Goal: Check status: Check status

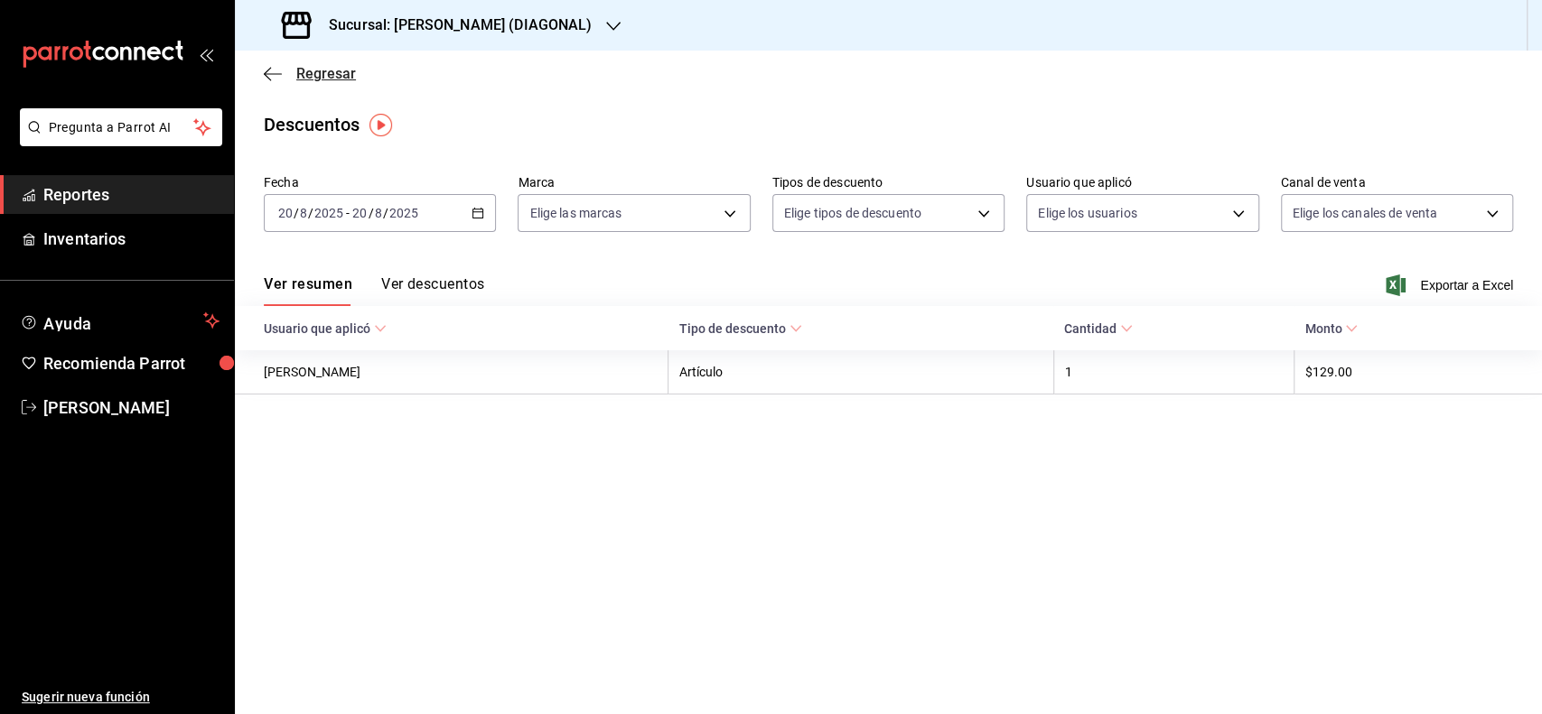
click at [305, 82] on span "Regresar" at bounding box center [326, 73] width 60 height 17
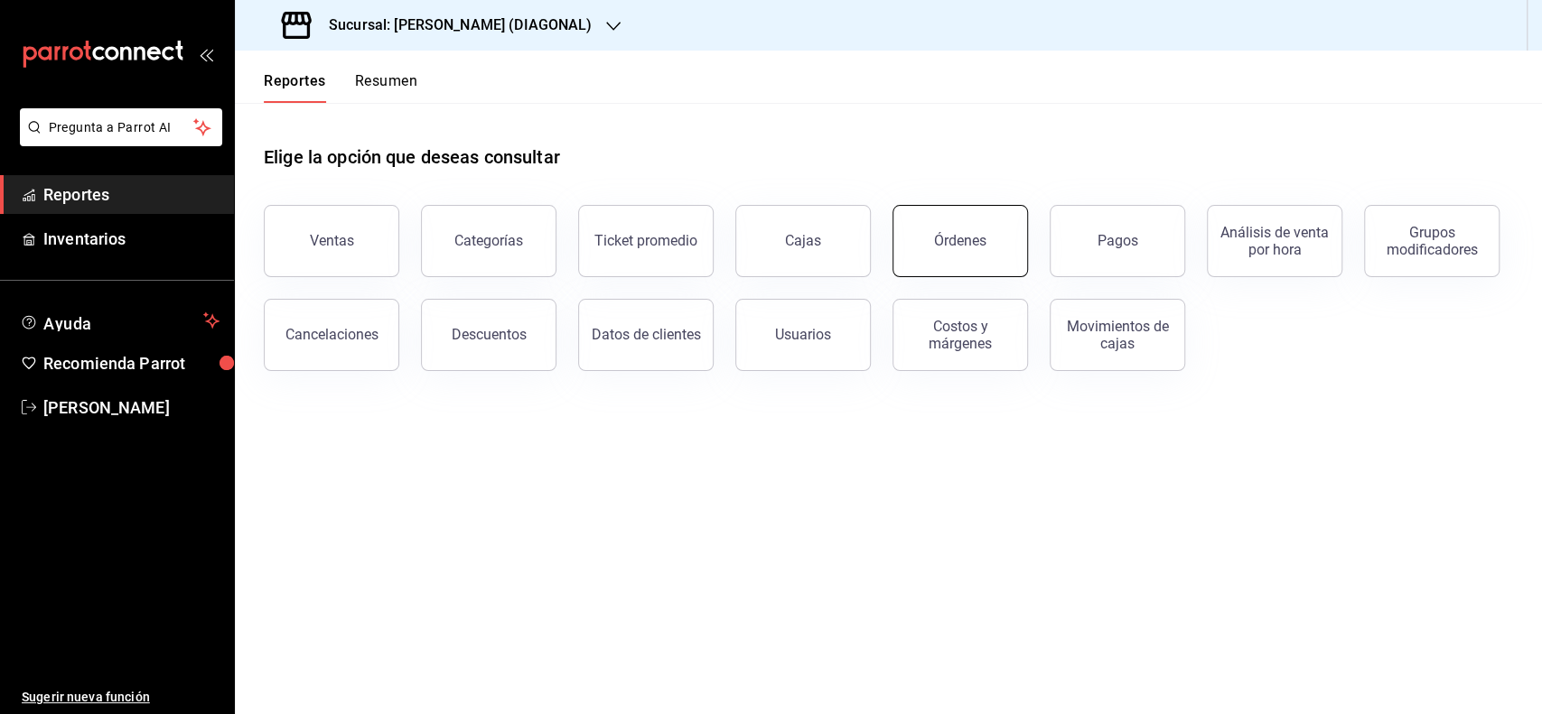
click at [983, 227] on button "Órdenes" at bounding box center [959, 241] width 135 height 72
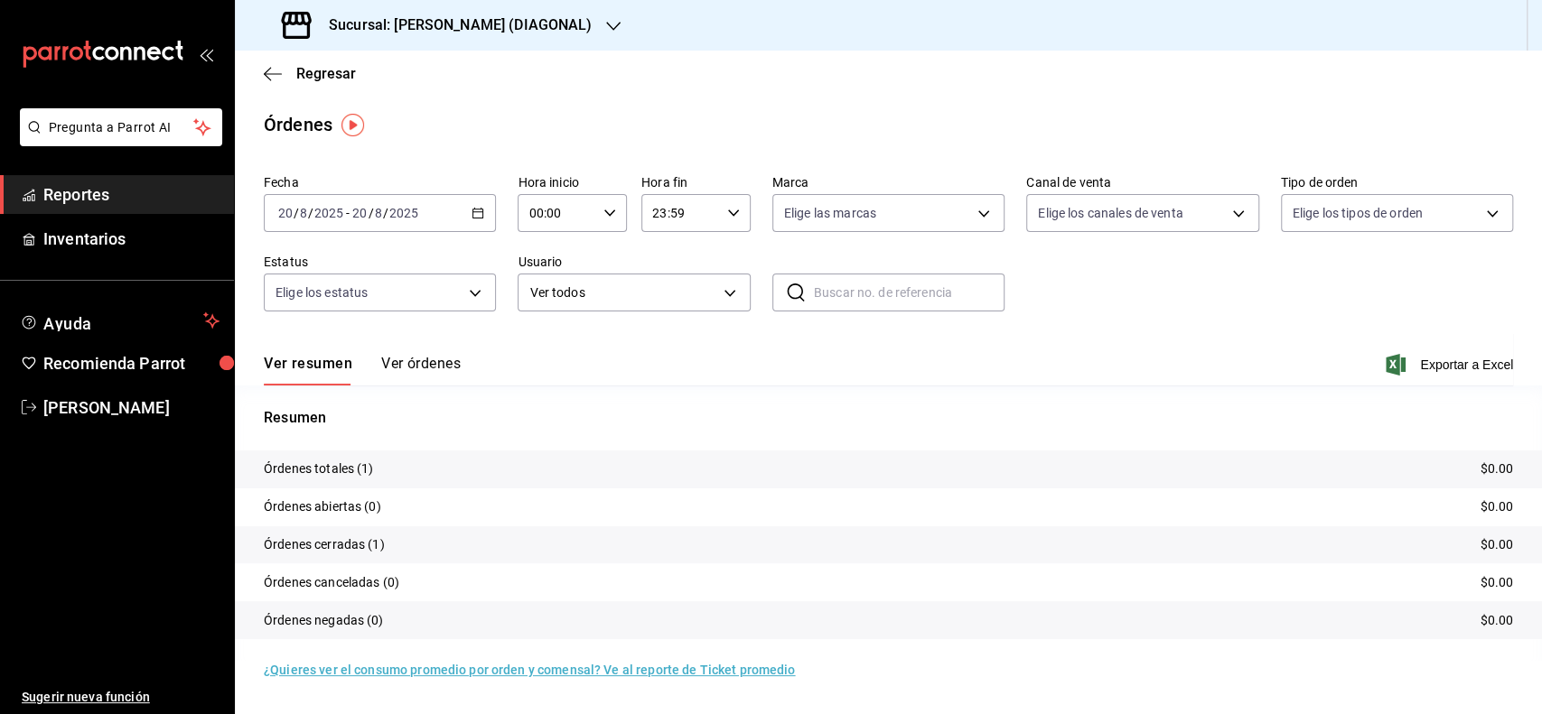
click at [418, 220] on div "2025-08-20 20 / 8 / 2025" at bounding box center [384, 213] width 70 height 14
click at [348, 466] on span "Rango de fechas" at bounding box center [349, 470] width 140 height 19
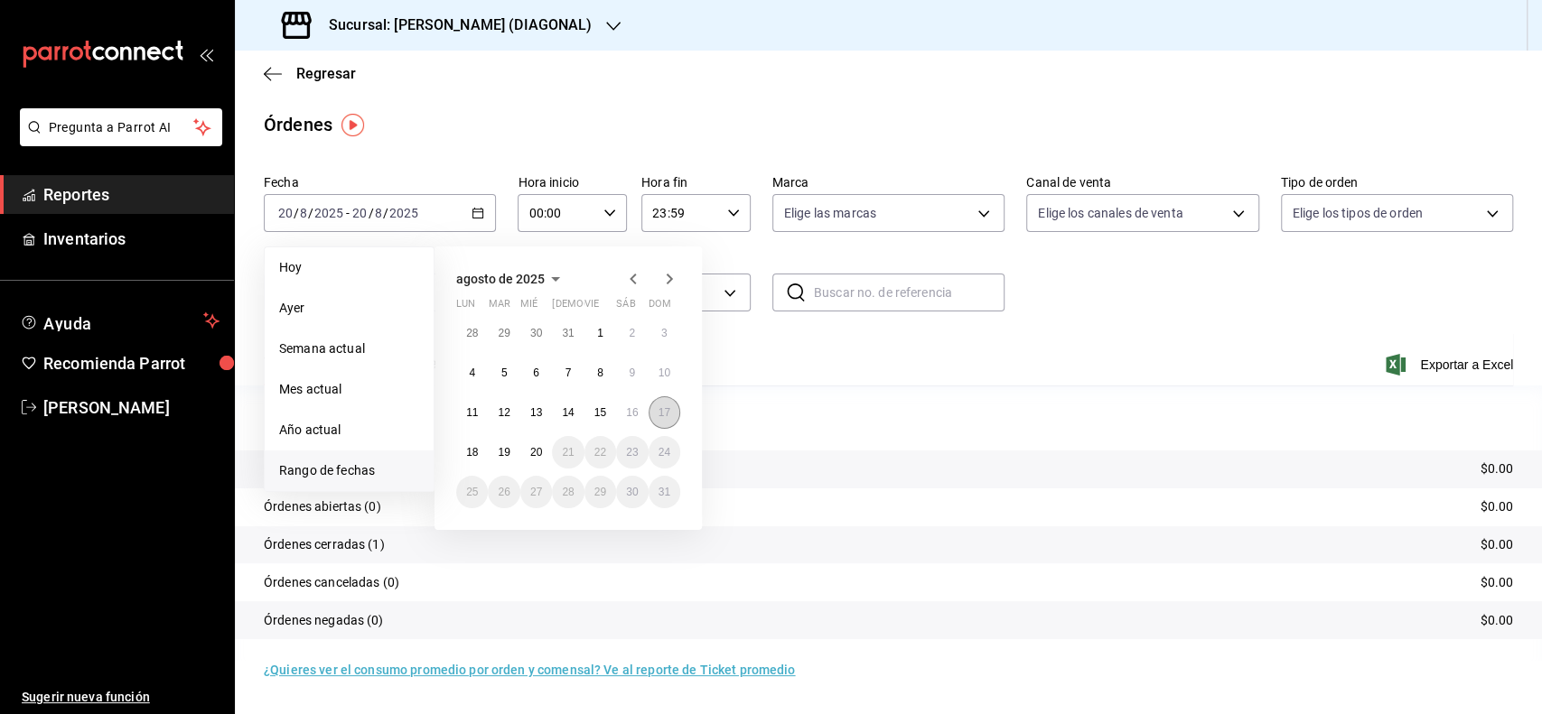
click at [648, 420] on button "17" at bounding box center [664, 412] width 32 height 33
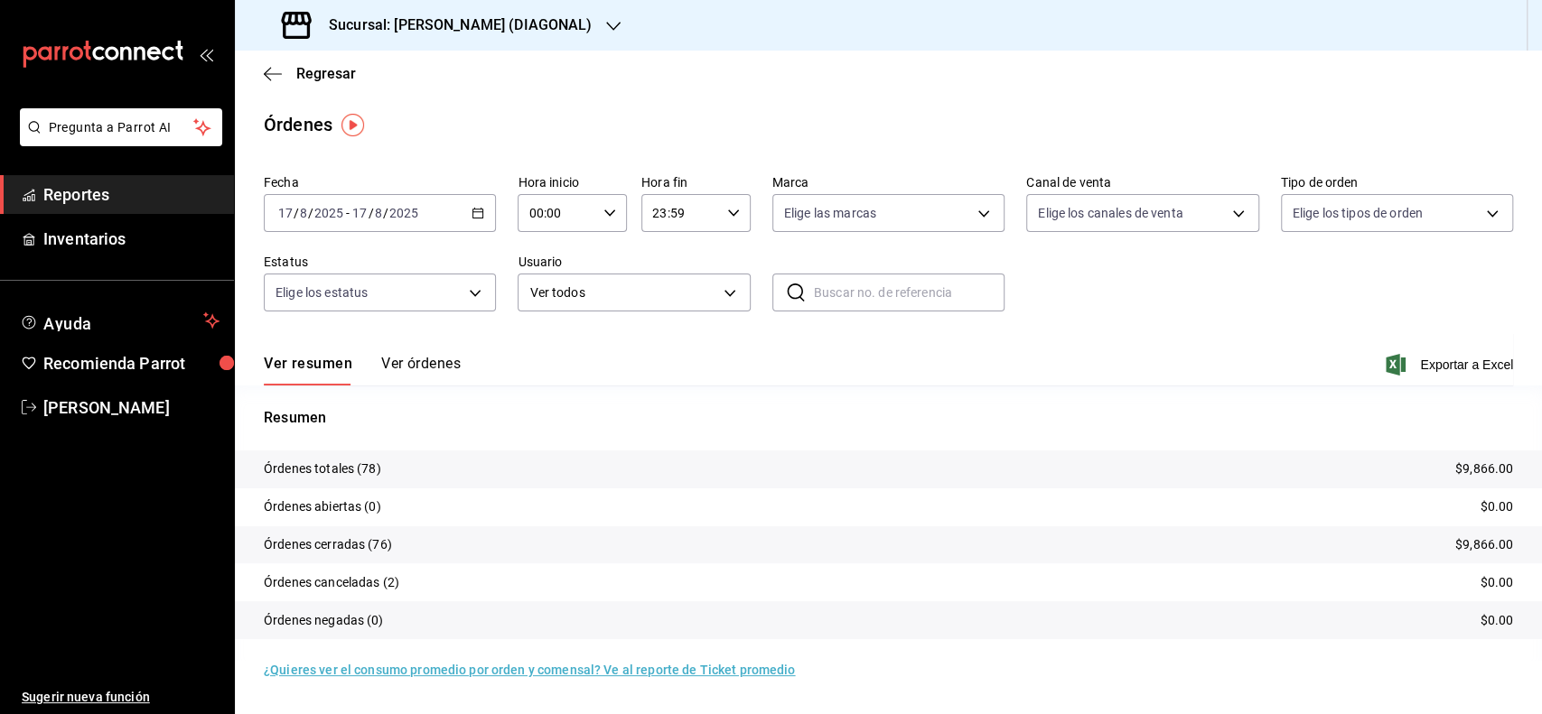
click at [416, 219] on input "2025" at bounding box center [403, 213] width 31 height 14
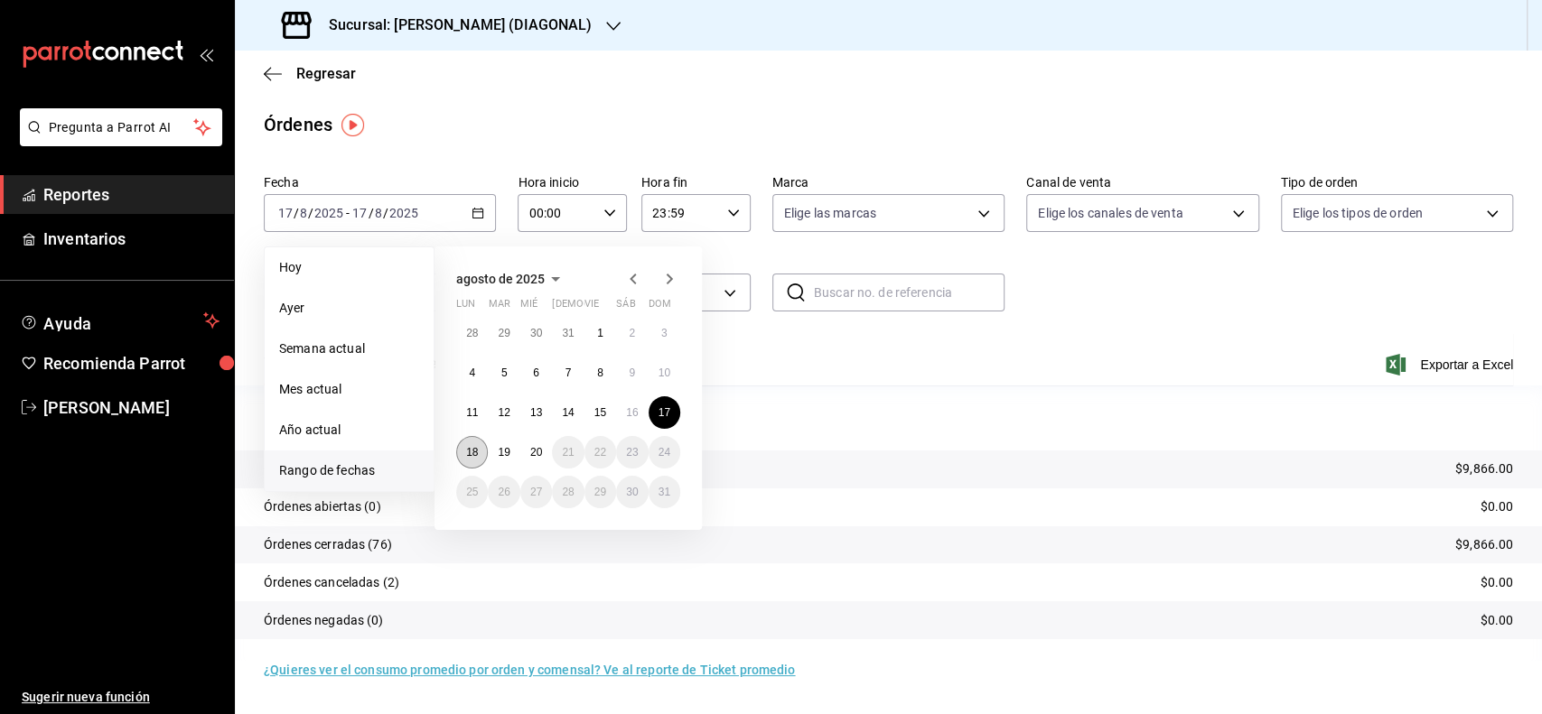
click at [462, 457] on button "18" at bounding box center [472, 452] width 32 height 33
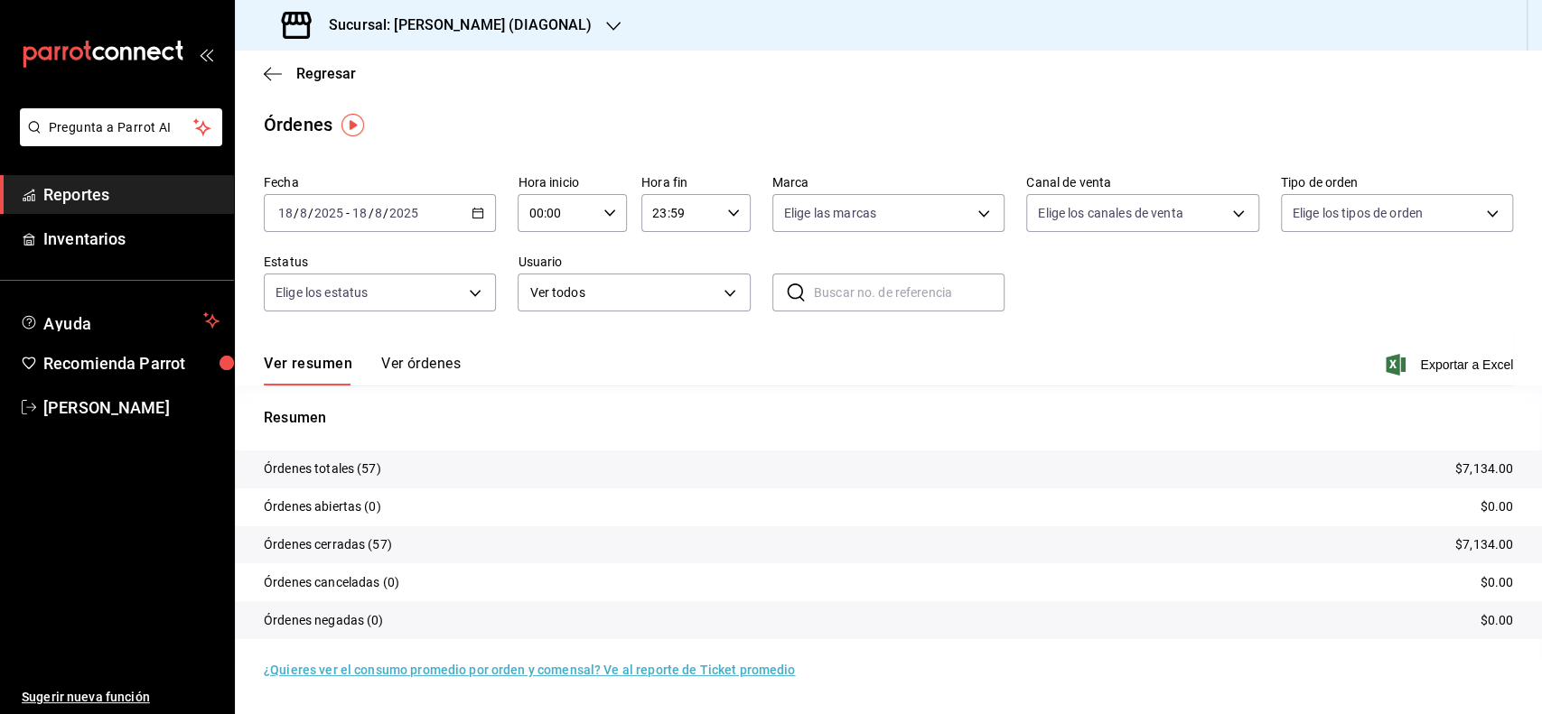
click at [486, 226] on div "2025-08-18 18 / 8 / 2025 - 2025-08-18 18 / 8 / 2025" at bounding box center [380, 213] width 232 height 38
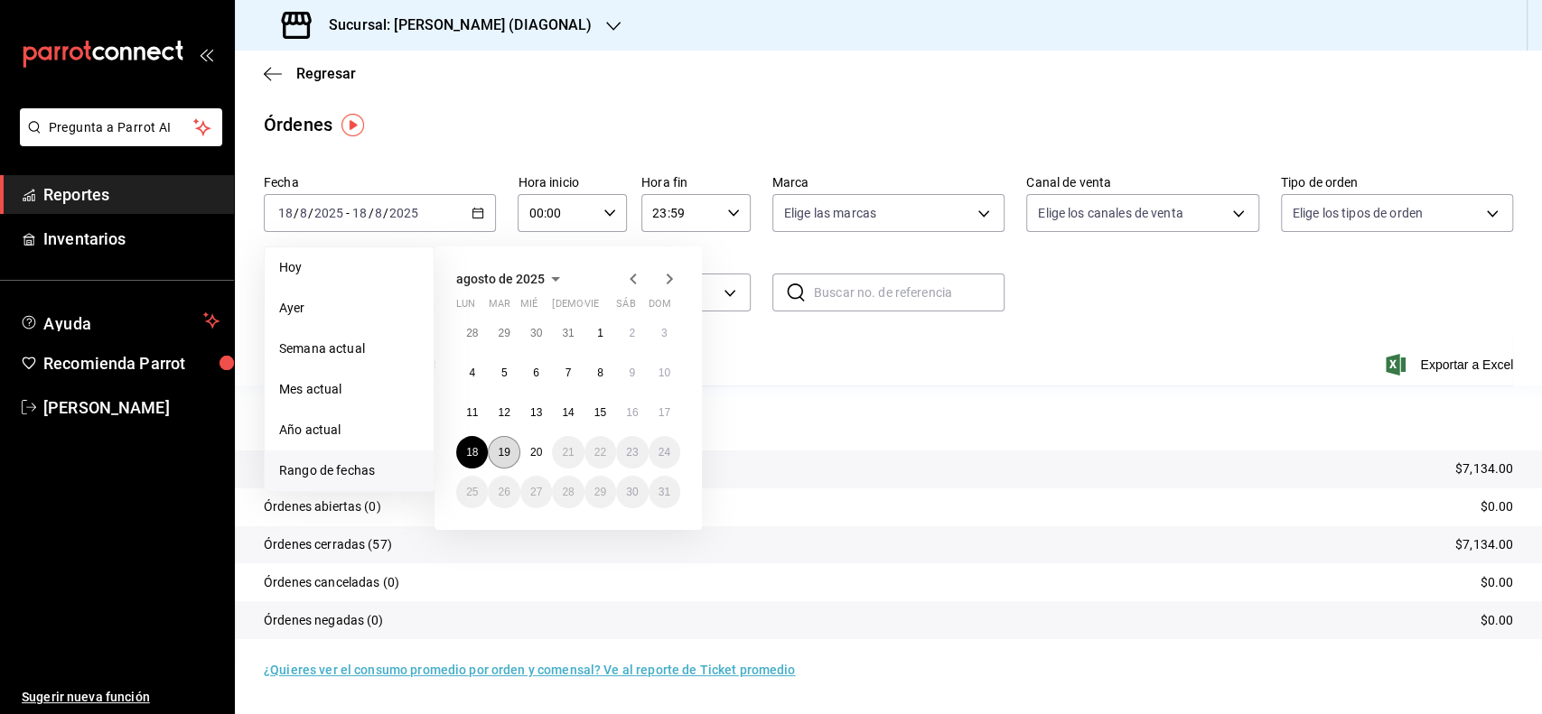
click at [498, 463] on button "19" at bounding box center [504, 452] width 32 height 33
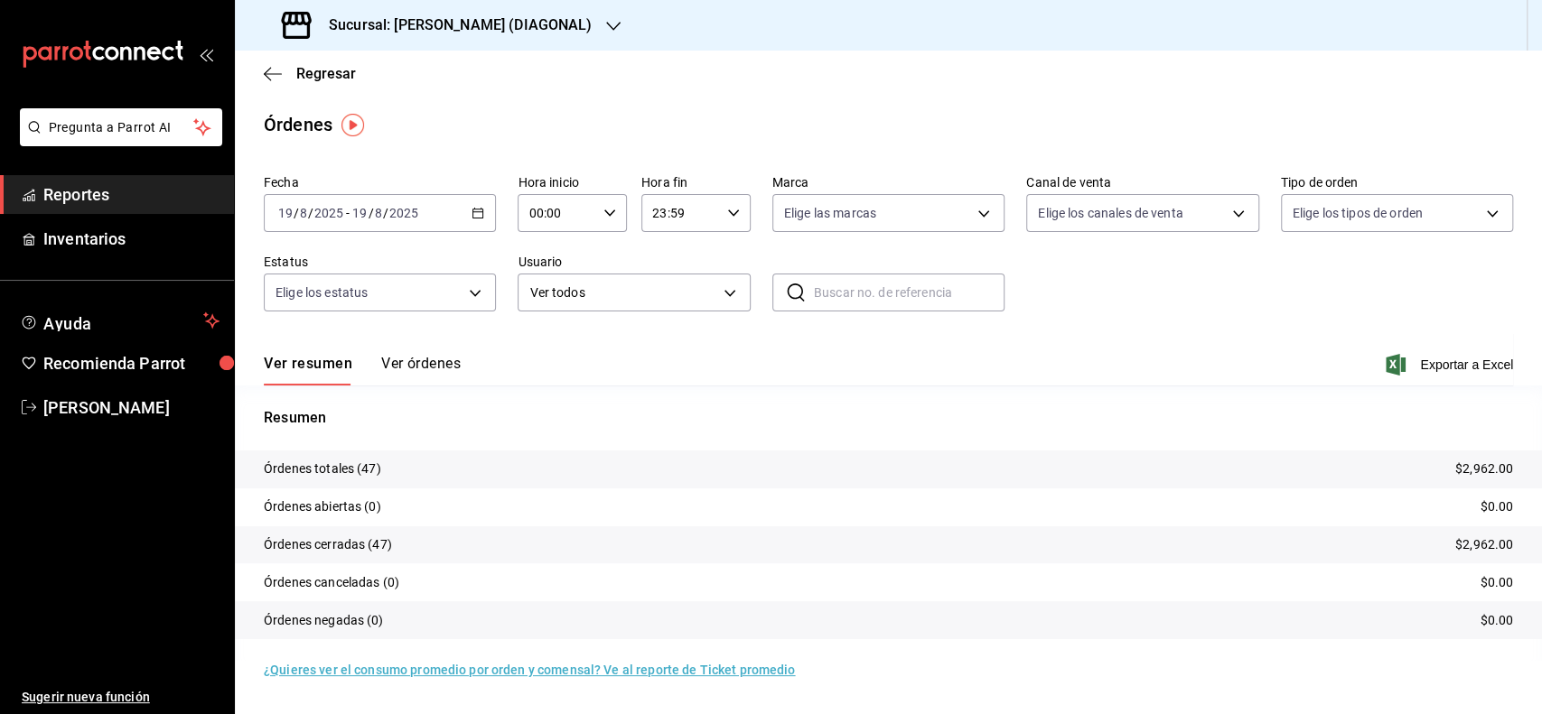
click at [698, 90] on div "Regresar" at bounding box center [888, 74] width 1307 height 46
